Goal: Information Seeking & Learning: Learn about a topic

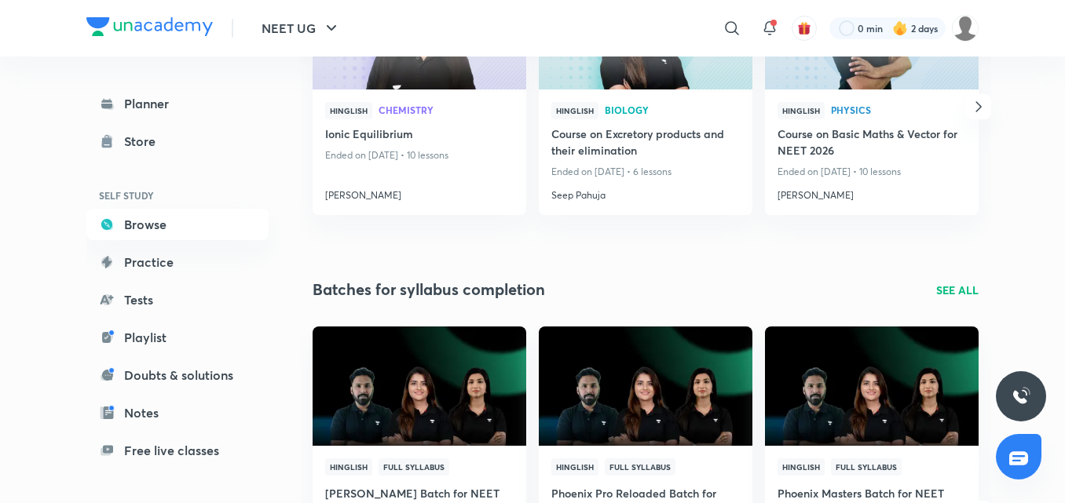
scroll to position [157, 0]
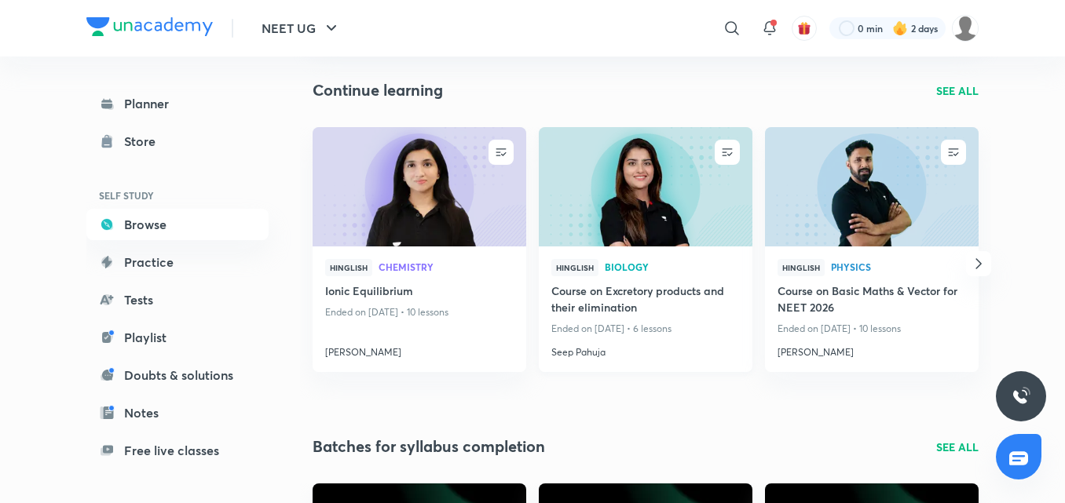
click at [612, 183] on img at bounding box center [645, 187] width 218 height 122
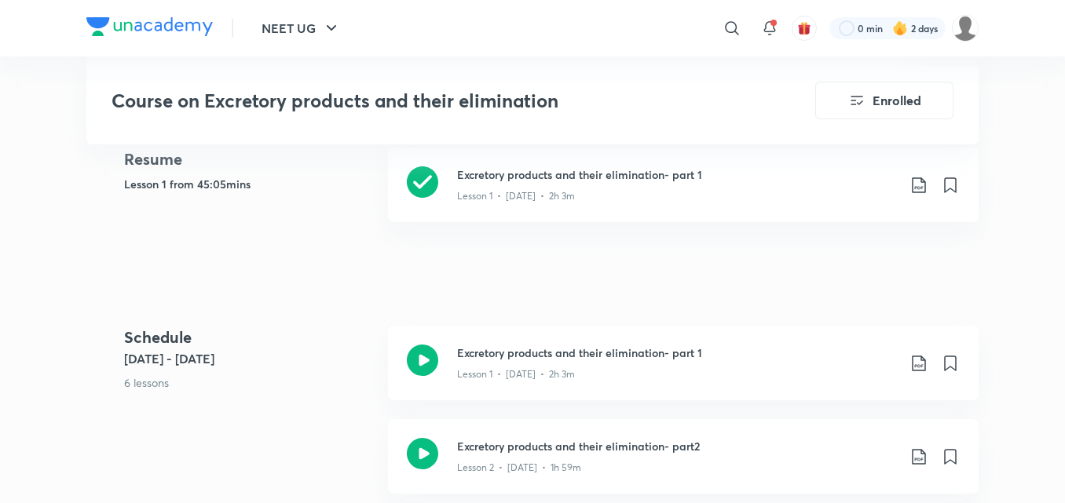
scroll to position [785, 0]
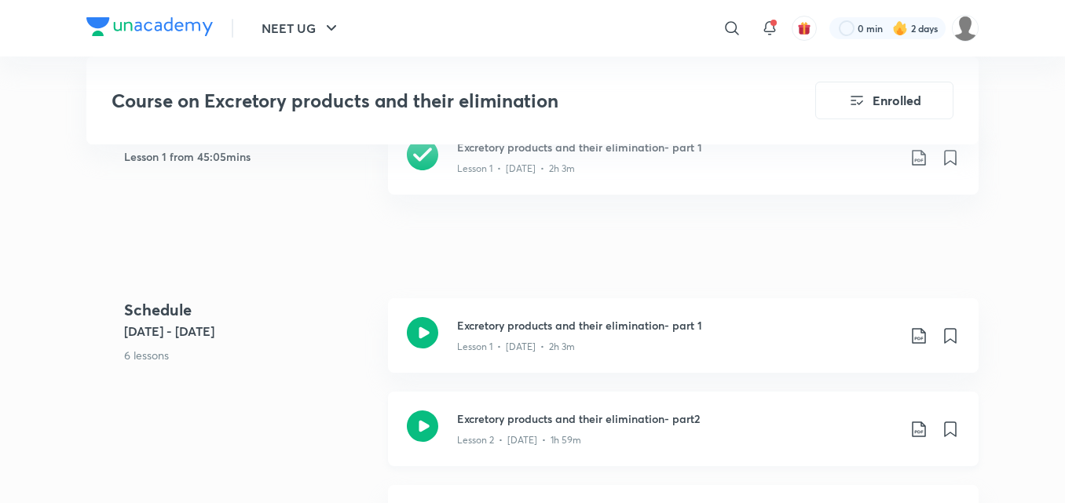
click at [428, 441] on icon at bounding box center [422, 426] width 31 height 31
